Goal: Information Seeking & Learning: Find specific fact

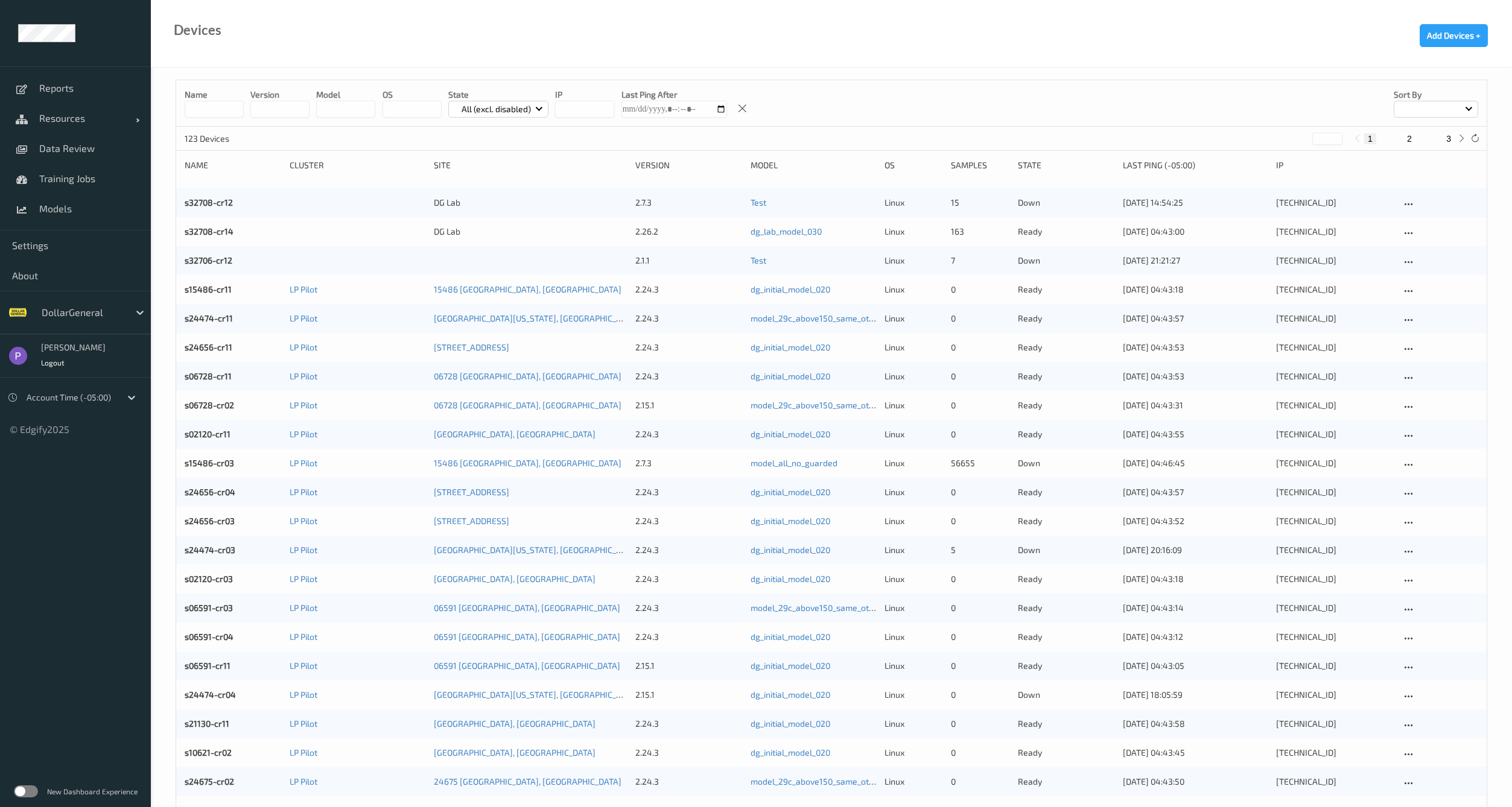
click at [23, 792] on label at bounding box center [26, 791] width 24 height 12
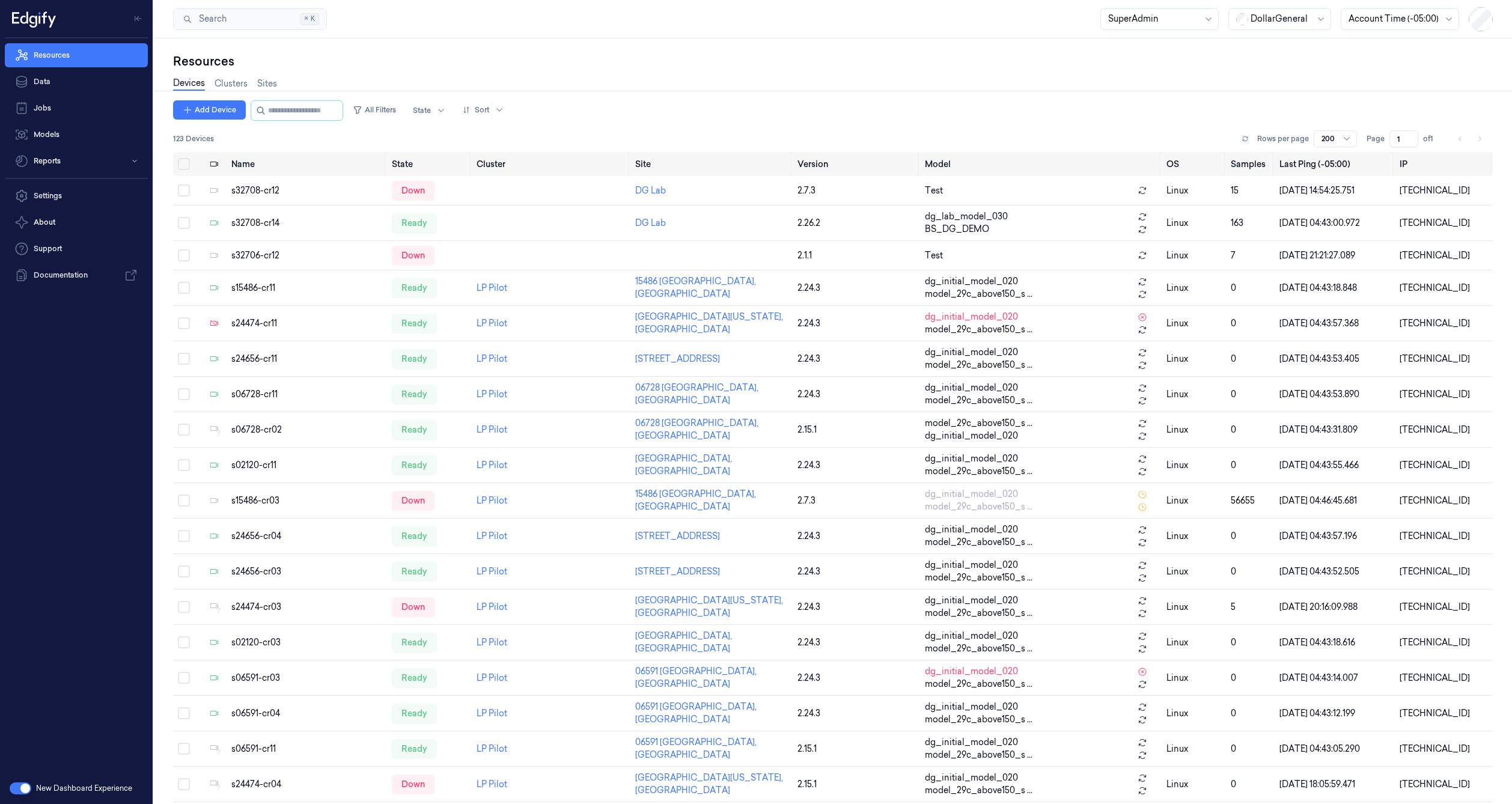
click at [25, 789] on button "button" at bounding box center [21, 788] width 22 height 12
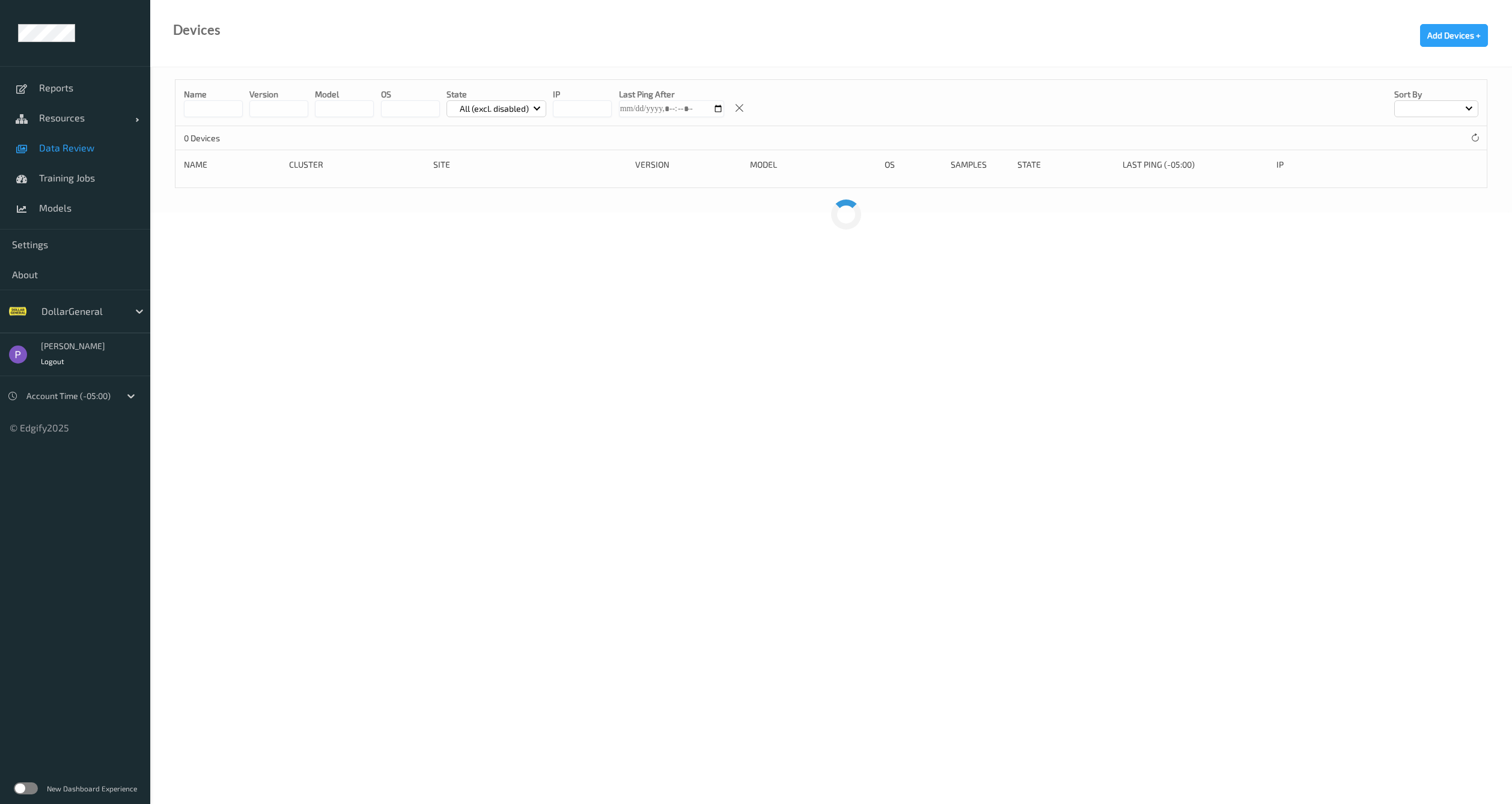
click at [74, 146] on span "Data Review" at bounding box center [89, 148] width 99 height 12
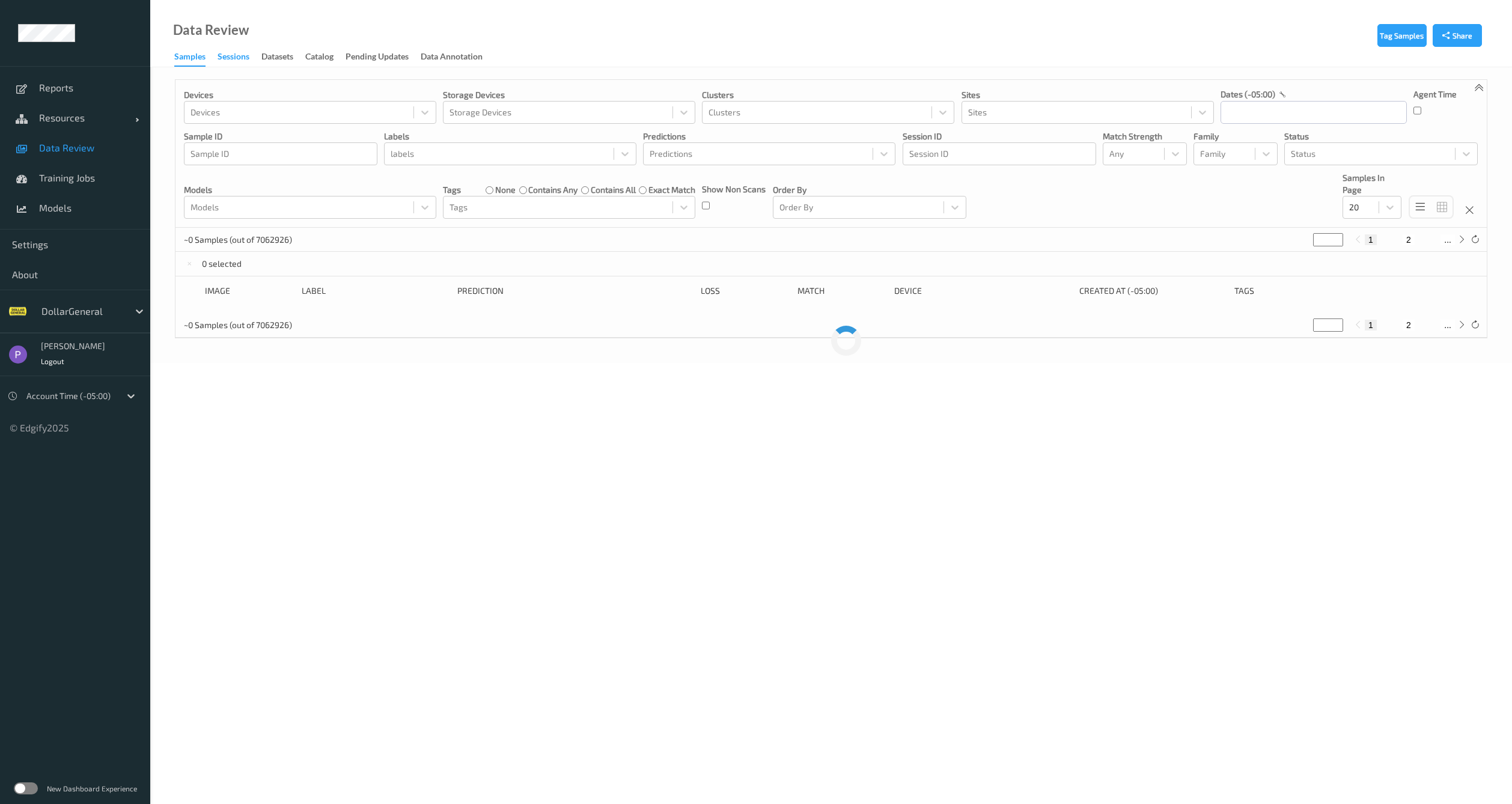
click at [222, 51] on div "Sessions" at bounding box center [234, 57] width 32 height 15
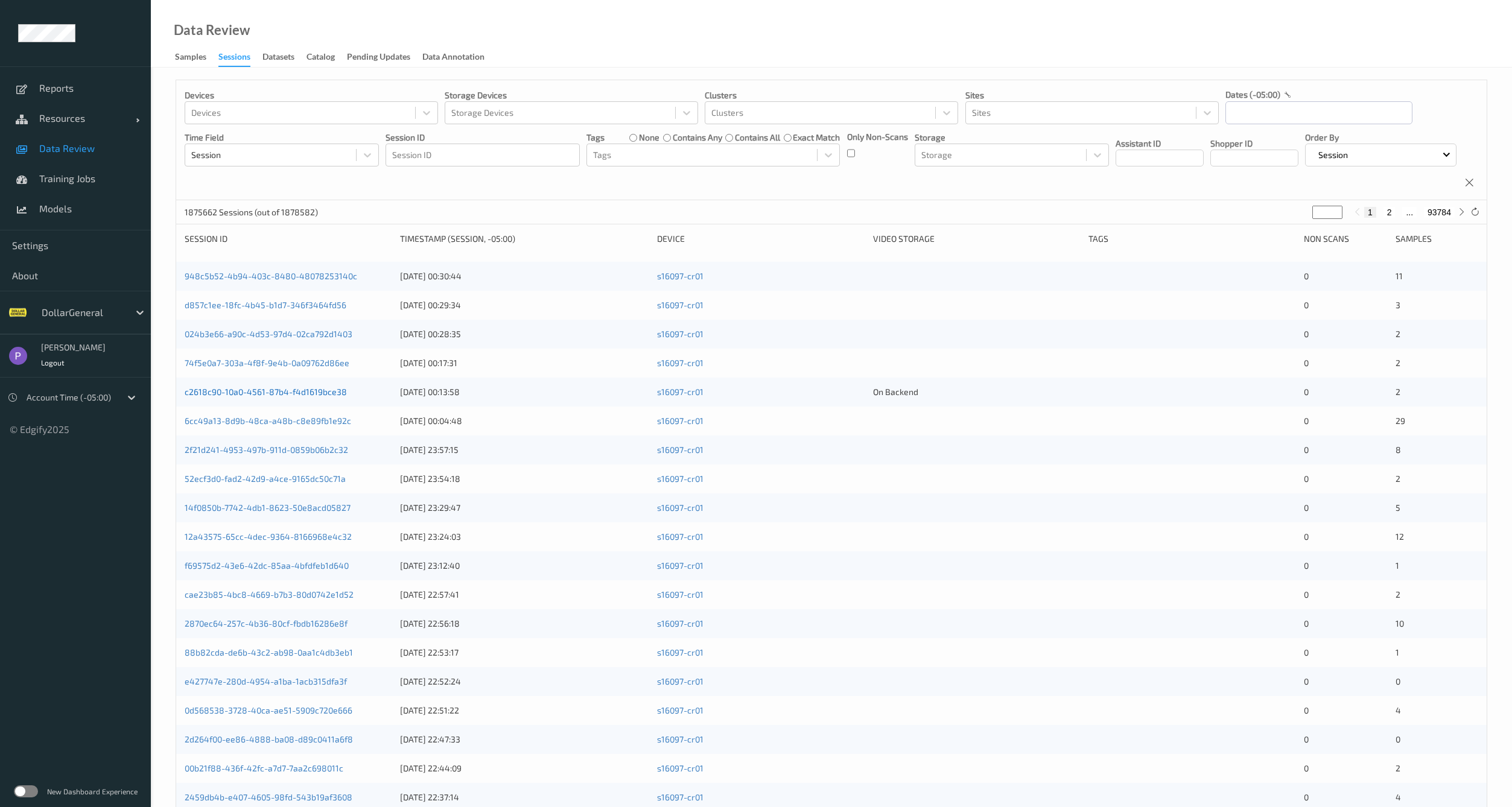
click at [272, 397] on link "c2618c90-10a0-4561-87b4-f4d1619bce38" at bounding box center [265, 392] width 162 height 10
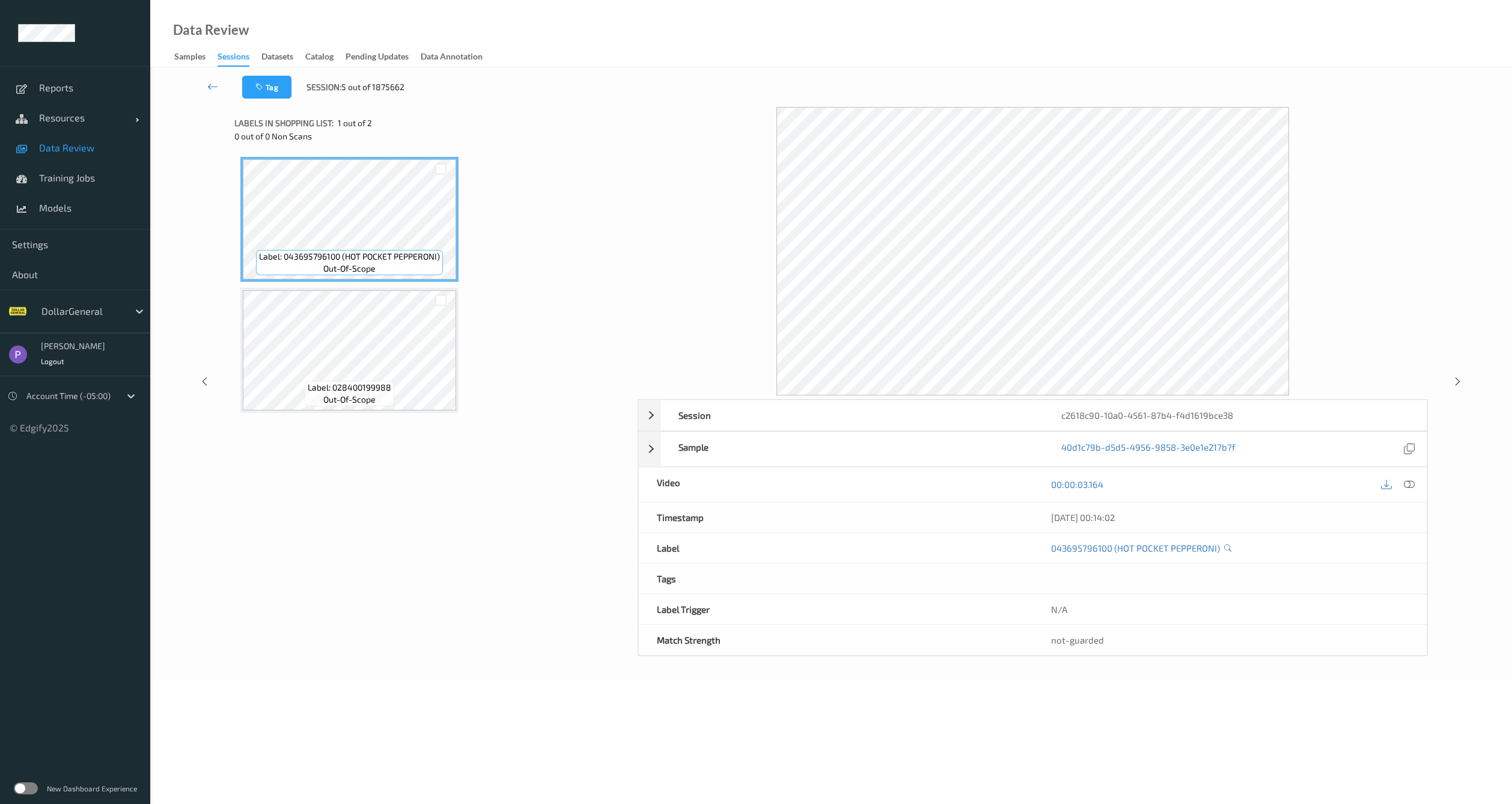
click at [31, 788] on label at bounding box center [26, 788] width 24 height 12
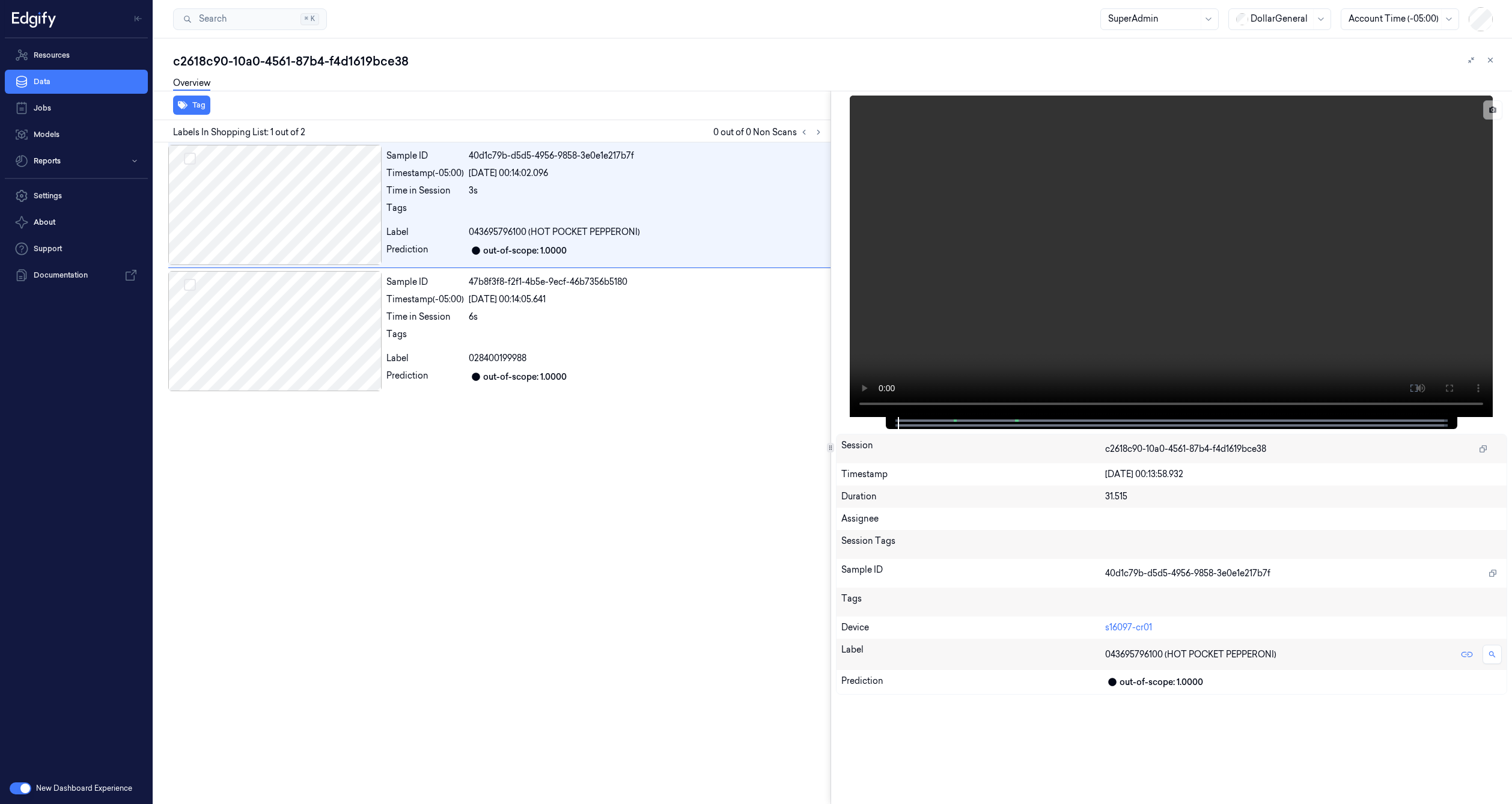
click at [21, 792] on button "button" at bounding box center [21, 788] width 22 height 12
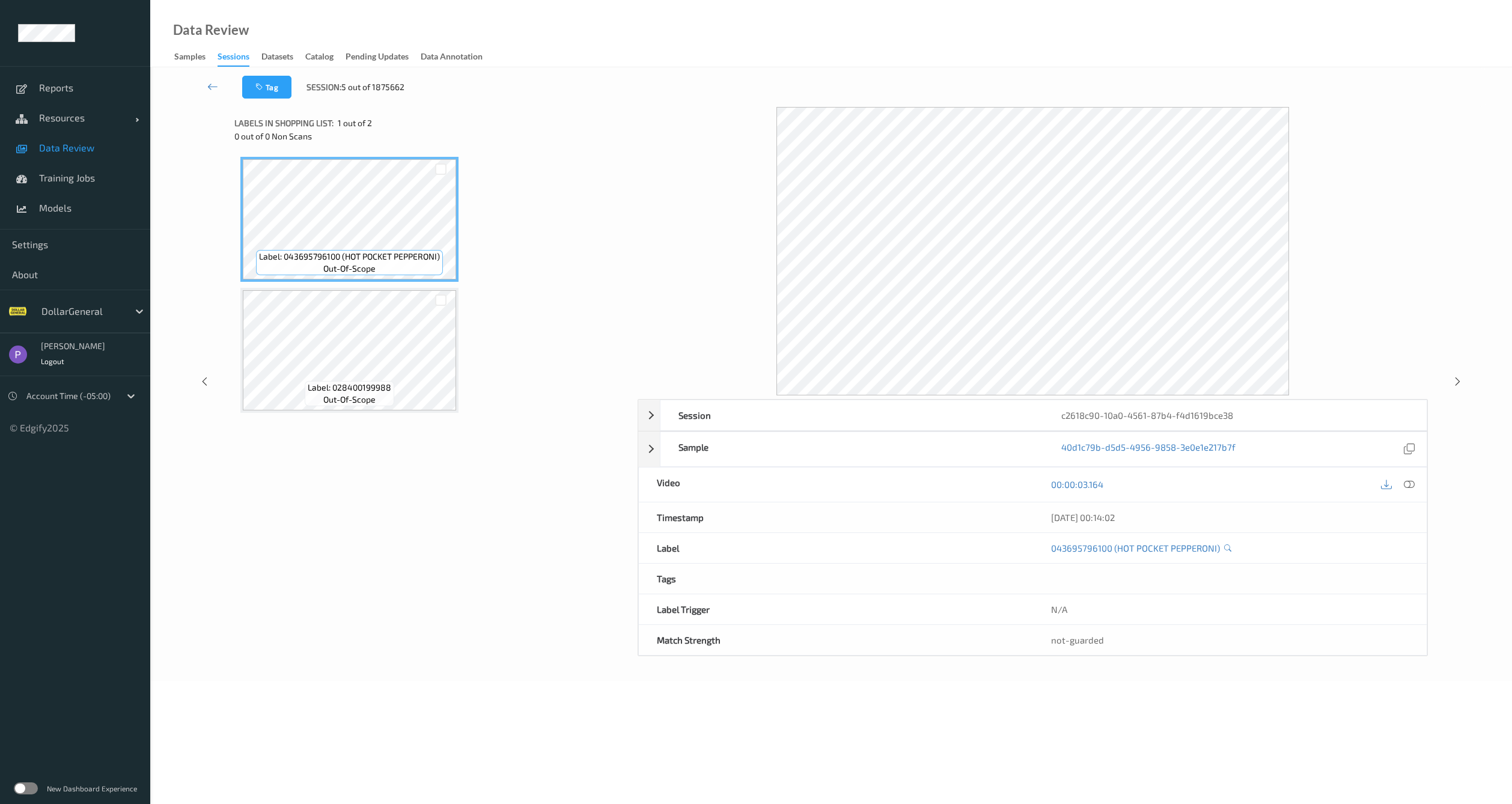
click at [34, 787] on label at bounding box center [26, 788] width 24 height 12
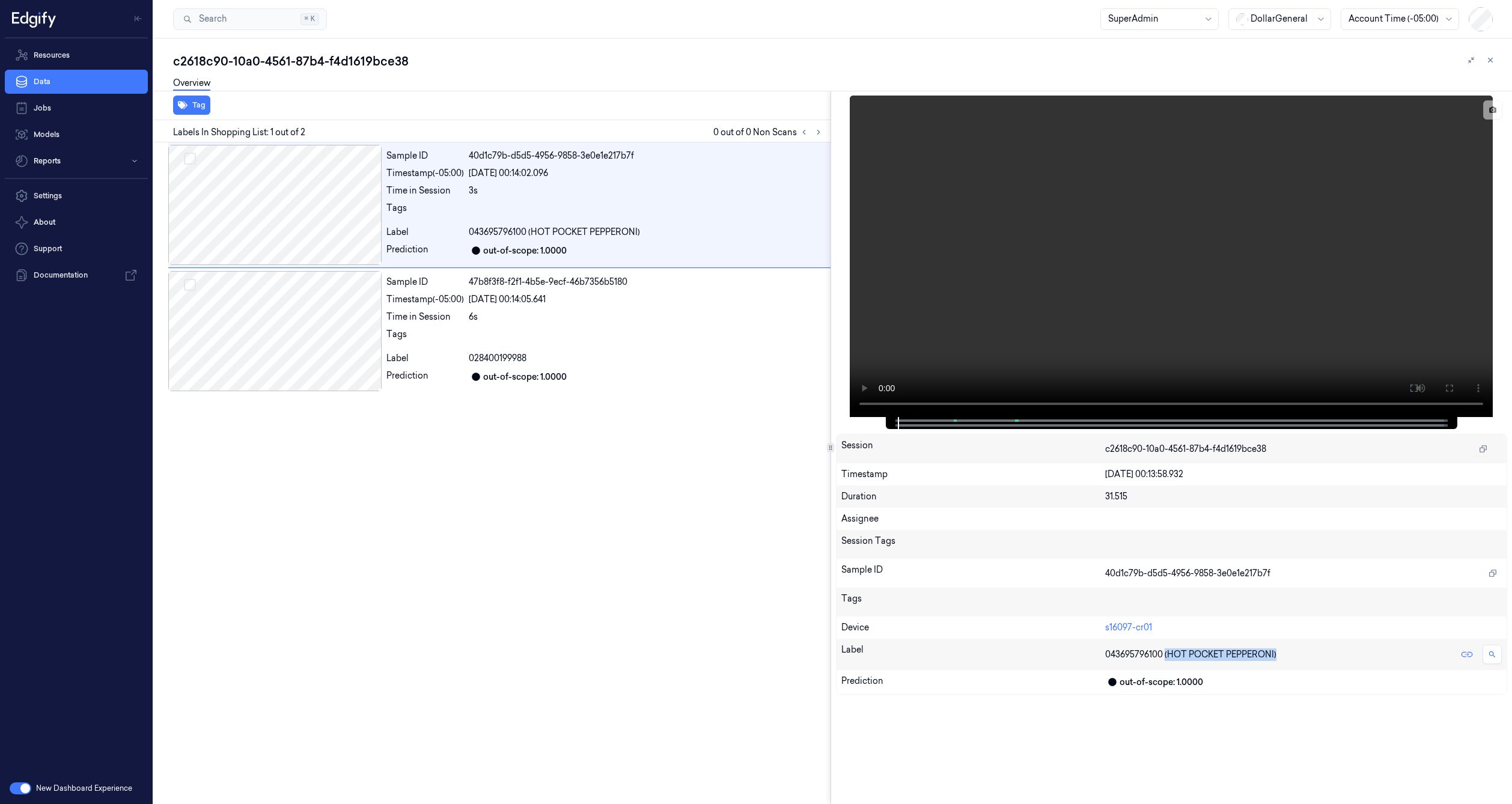
drag, startPoint x: 1283, startPoint y: 652, endPoint x: 1166, endPoint y: 659, distance: 117.2
click at [1166, 659] on div "043695796100 (HOT POCKET PEPPERONI)" at bounding box center [1304, 655] width 397 height 22
copy span "(HOT POCKET PEPPERONI)"
drag, startPoint x: 1102, startPoint y: 655, endPoint x: 1305, endPoint y: 659, distance: 203.0
click at [1305, 659] on div "Label 043695796100 (HOT POCKET PEPPERONI)" at bounding box center [1172, 655] width 670 height 31
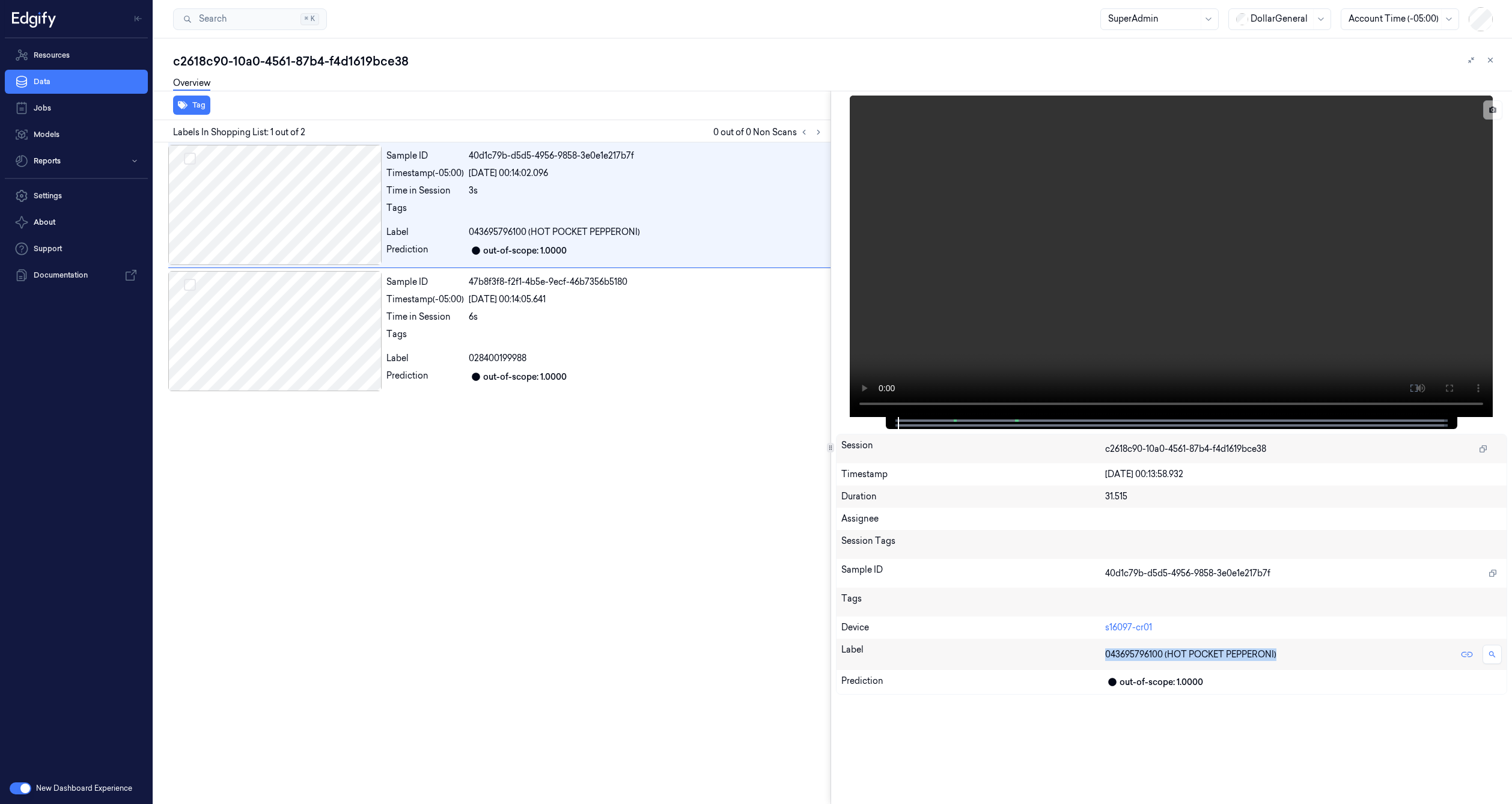
copy div "043695796100 (HOT POCKET PEPPERONI)"
